Goal: Task Accomplishment & Management: Manage account settings

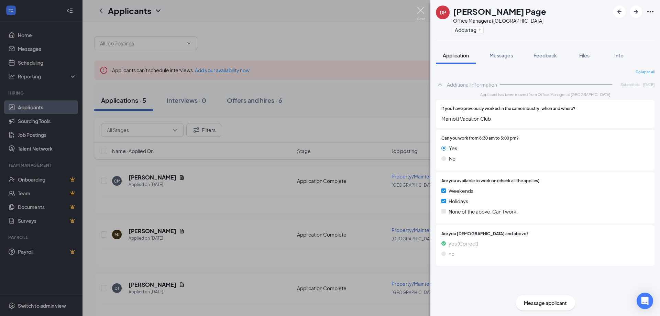
click at [421, 11] on img at bounding box center [421, 13] width 9 height 13
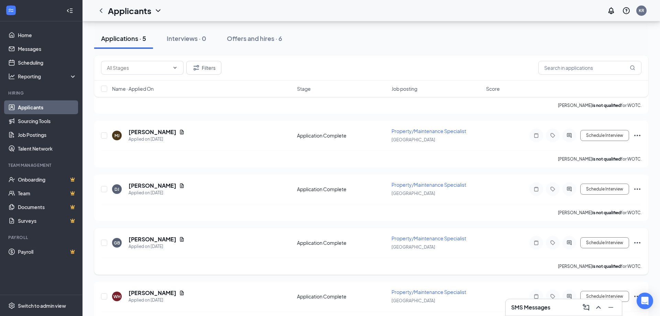
scroll to position [119, 0]
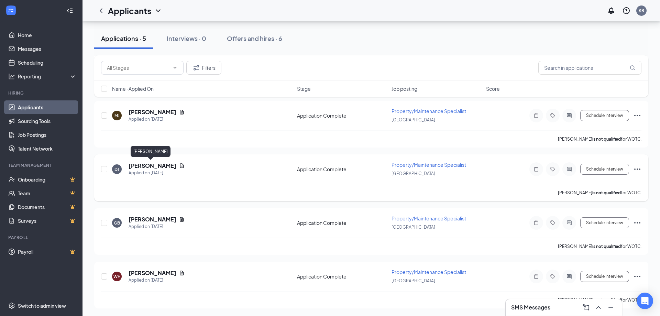
click at [136, 163] on h5 "[PERSON_NAME]" at bounding box center [153, 166] width 48 height 8
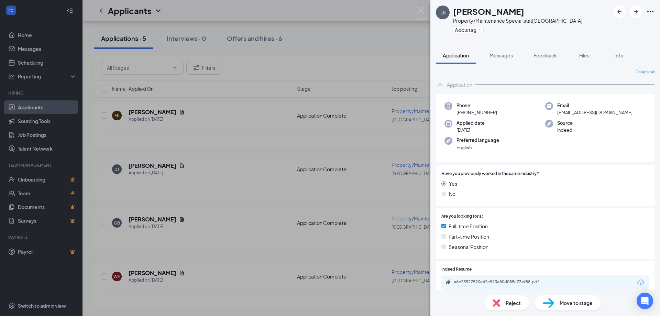
scroll to position [37, 0]
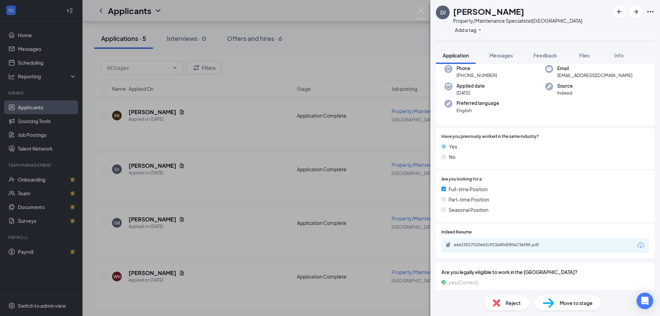
click at [515, 245] on div "a6e23527520e62c923a80d085a73ef88.pdf" at bounding box center [502, 245] width 96 height 6
click at [420, 7] on img at bounding box center [421, 13] width 9 height 13
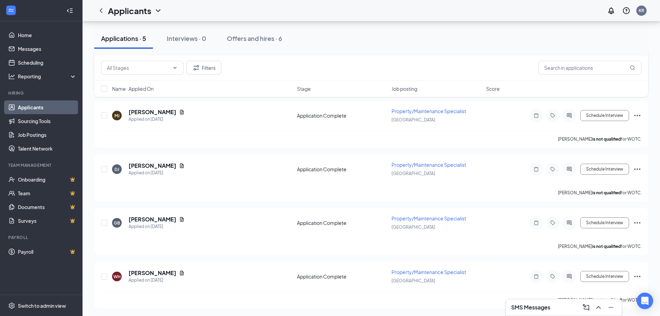
scroll to position [20, 0]
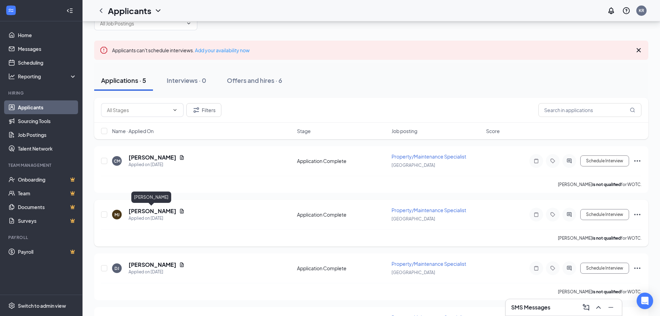
click at [151, 209] on h5 "[PERSON_NAME]" at bounding box center [153, 211] width 48 height 8
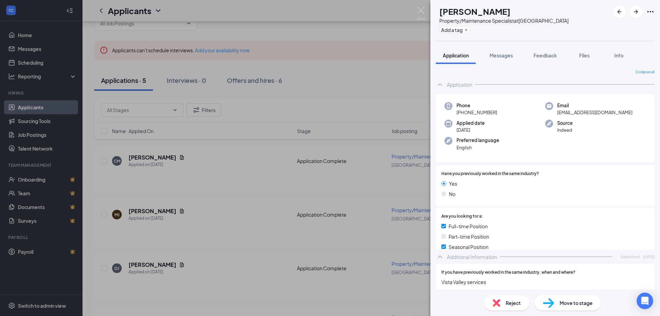
scroll to position [111, 0]
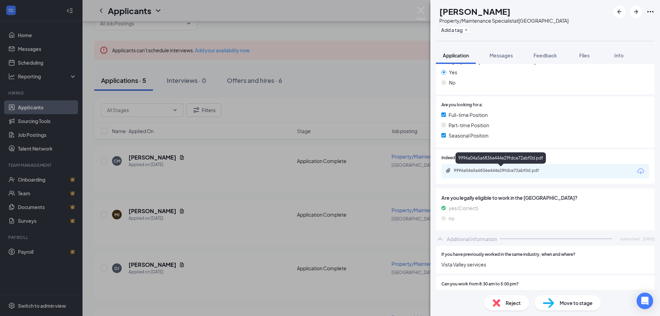
click at [486, 171] on div "9996a04a5a6836e444e29fdce72abf0d.pdf" at bounding box center [502, 171] width 96 height 6
